Goal: Transaction & Acquisition: Purchase product/service

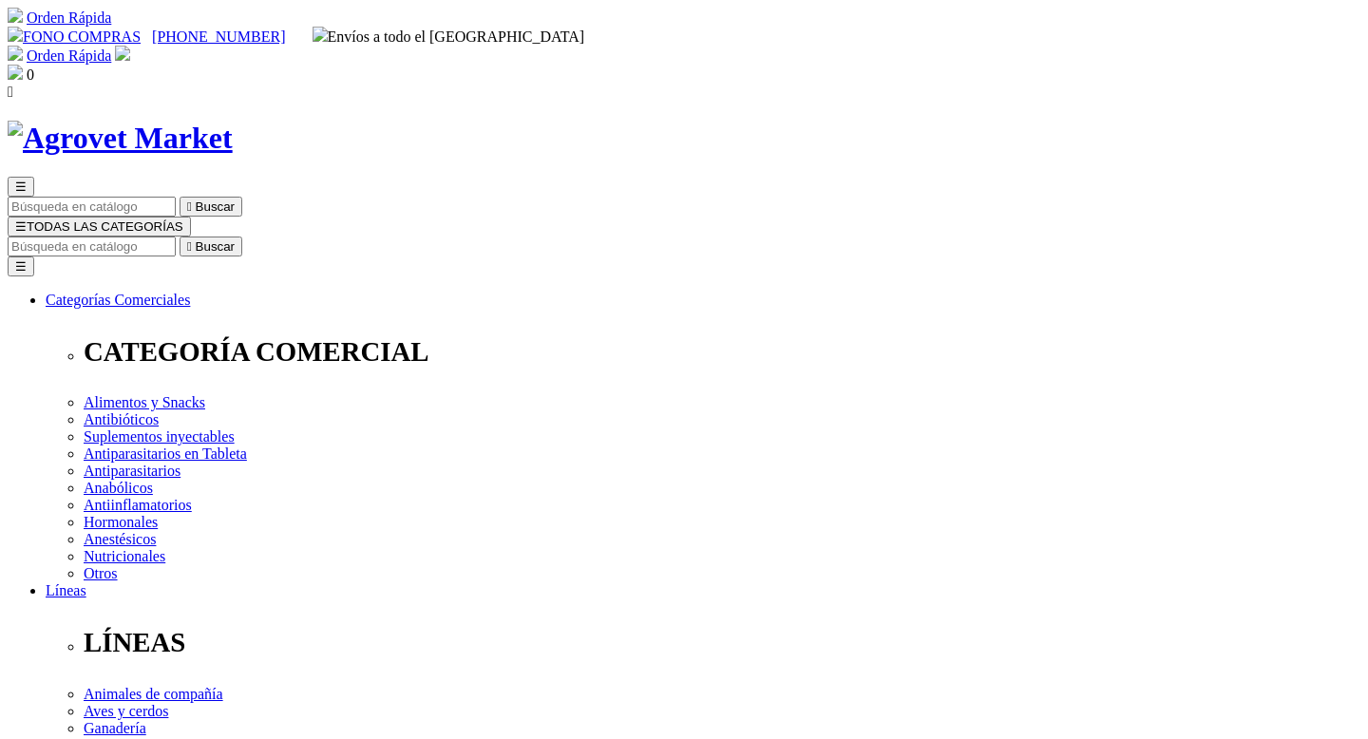
click at [176, 236] on input "Buscar" at bounding box center [92, 246] width 168 height 20
type input "xelamec com"
